Goal: Task Accomplishment & Management: Manage account settings

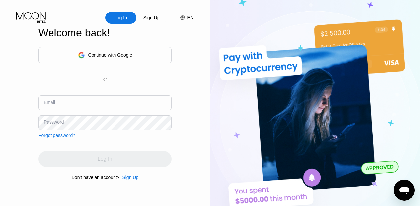
click at [120, 53] on div "Continue with Google" at bounding box center [110, 54] width 44 height 5
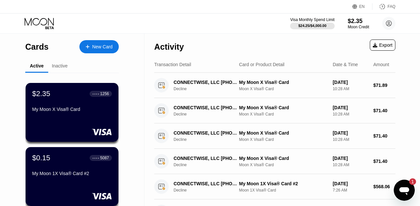
scroll to position [45, 0]
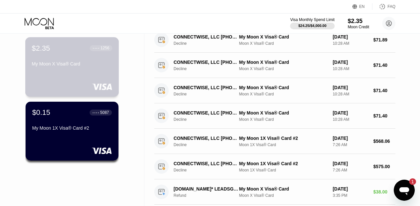
click at [72, 69] on div "My Moon X Visa® Card" at bounding box center [72, 65] width 80 height 8
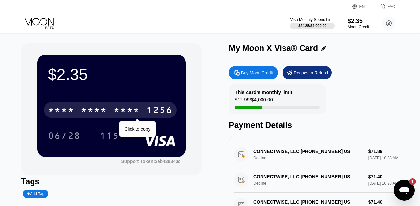
click at [152, 110] on div "1256" at bounding box center [159, 110] width 26 height 11
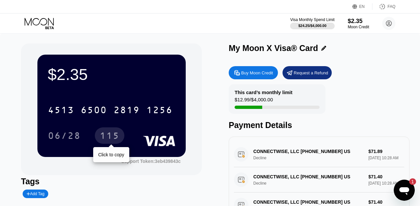
click at [110, 135] on div "115" at bounding box center [110, 136] width 20 height 11
